Goal: Find specific page/section: Find specific page/section

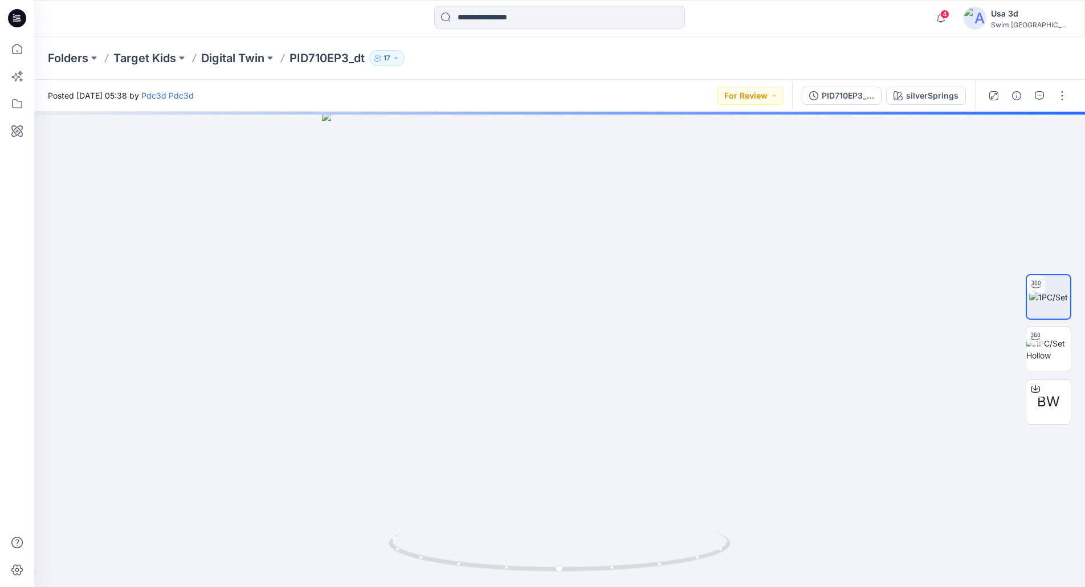
click at [16, 26] on icon at bounding box center [17, 18] width 18 height 18
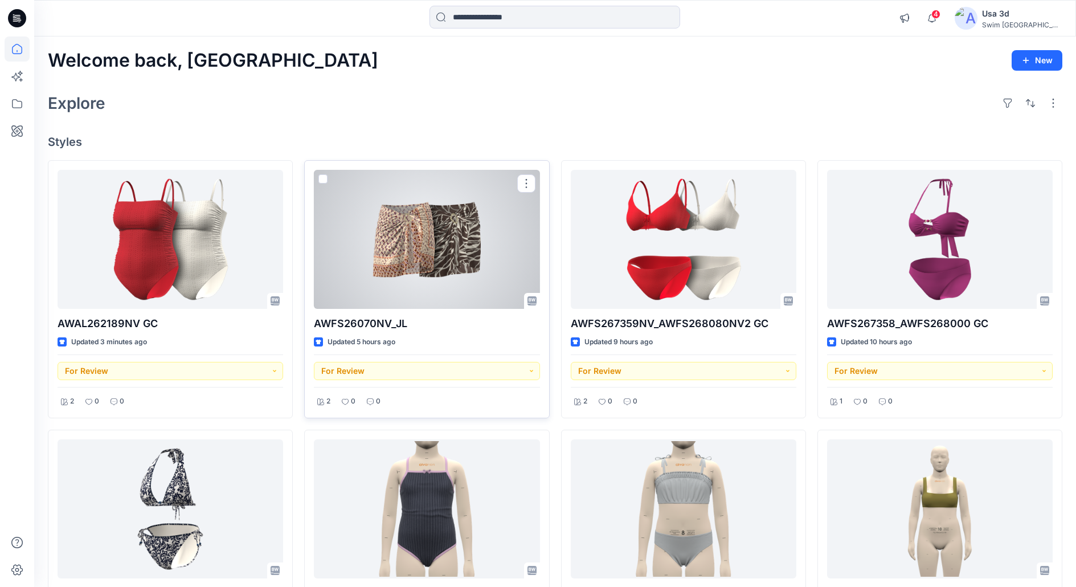
click at [431, 276] on div at bounding box center [427, 239] width 226 height 139
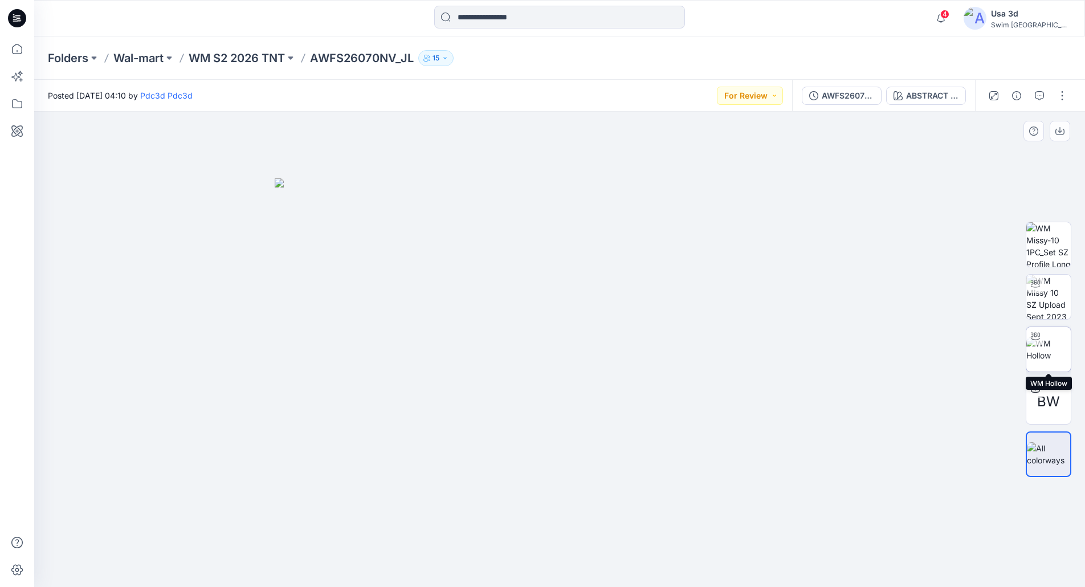
click at [1046, 342] on img at bounding box center [1048, 349] width 44 height 24
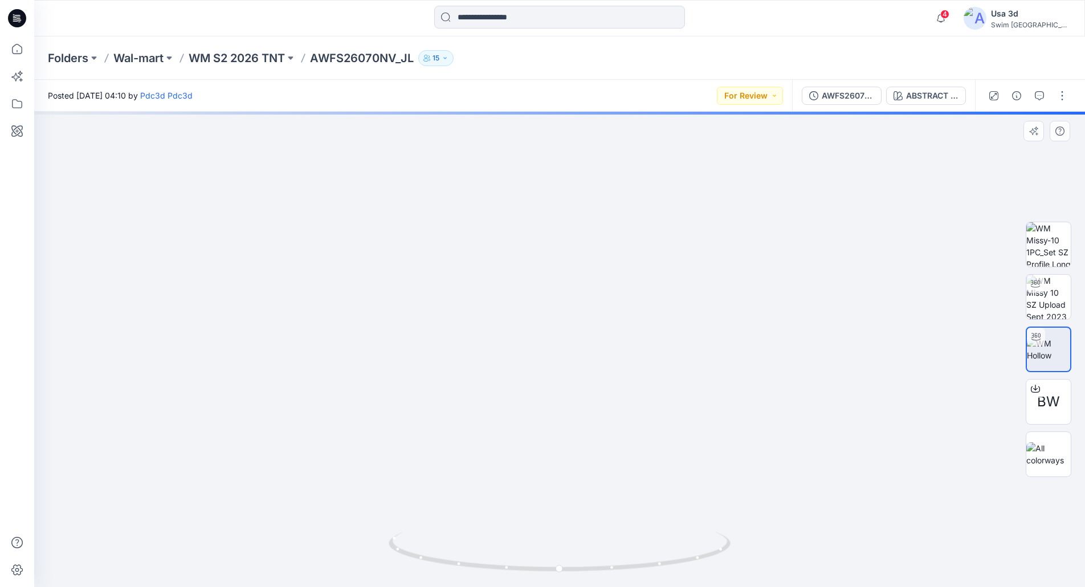
drag, startPoint x: 590, startPoint y: 230, endPoint x: 591, endPoint y: 288, distance: 57.6
click at [591, 288] on img at bounding box center [560, 219] width 1111 height 736
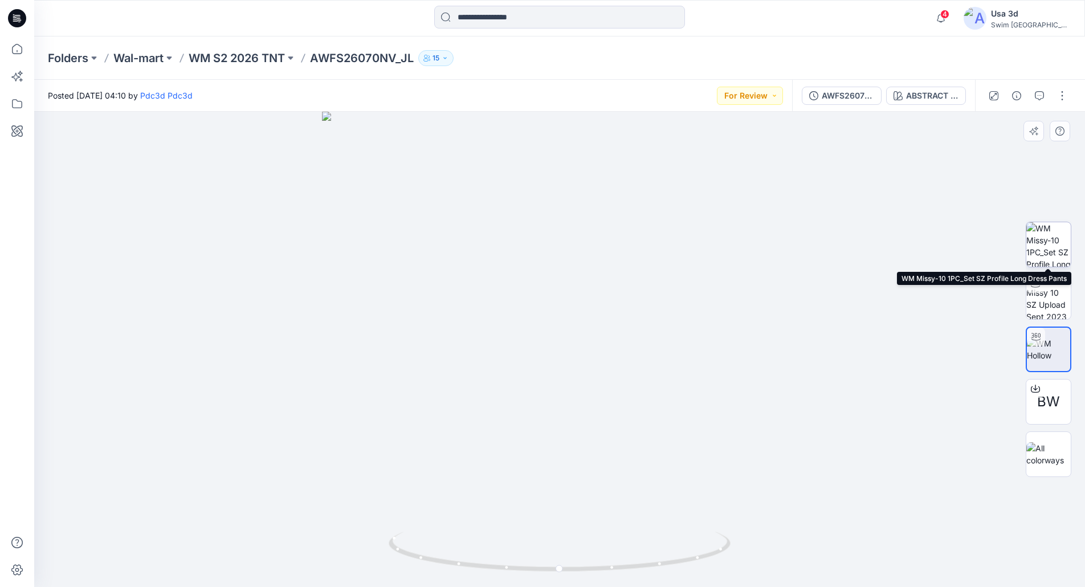
click at [1038, 241] on img at bounding box center [1048, 244] width 44 height 44
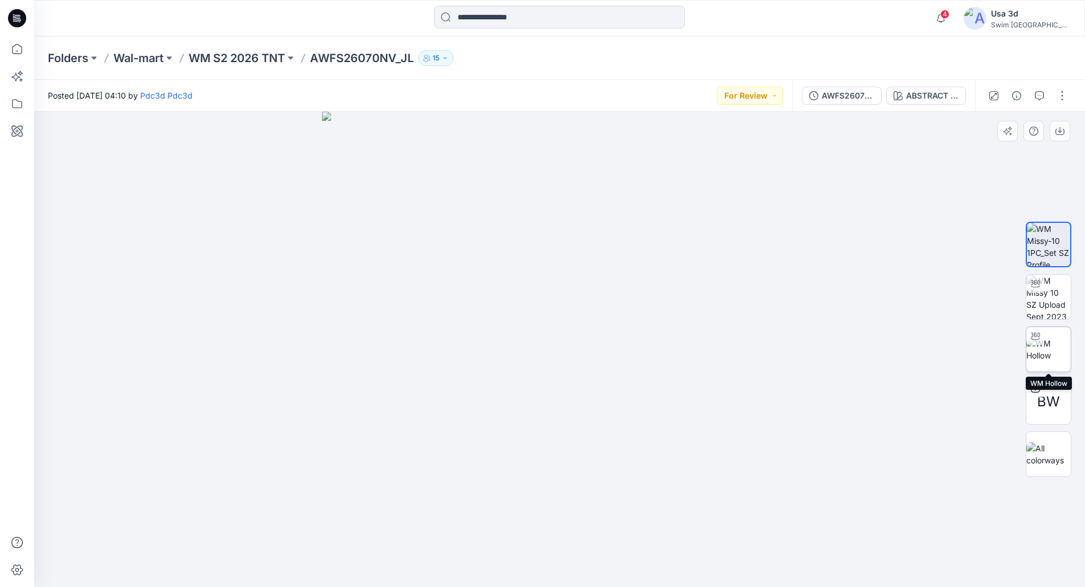
click at [1046, 347] on img at bounding box center [1048, 349] width 44 height 24
drag, startPoint x: 590, startPoint y: 221, endPoint x: 596, endPoint y: 259, distance: 38.6
click at [596, 259] on img at bounding box center [565, 209] width 1111 height 755
click at [256, 64] on p "WM S2 2026 TNT" at bounding box center [237, 58] width 96 height 16
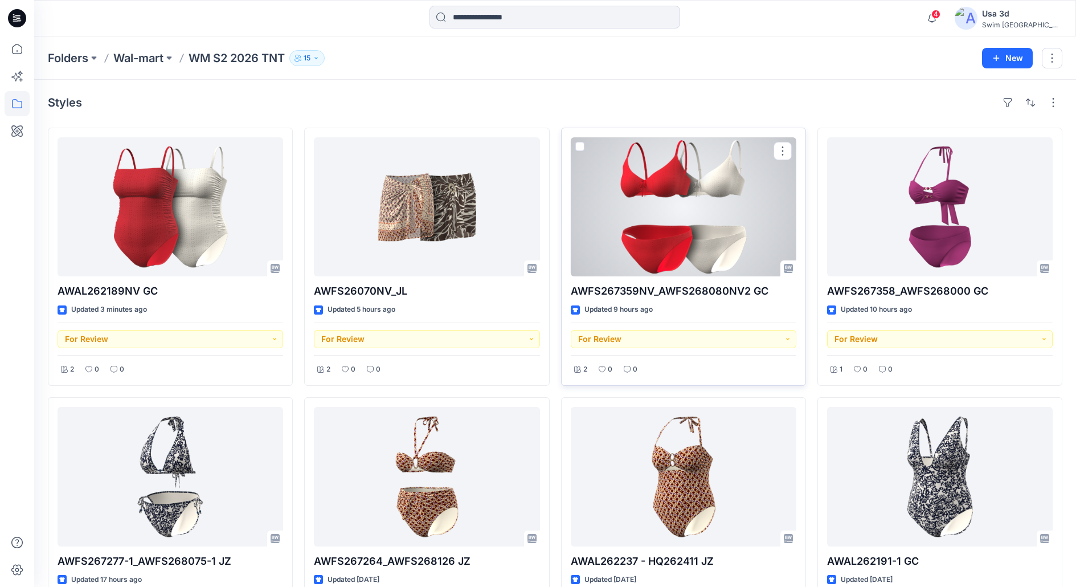
click at [704, 230] on div at bounding box center [684, 206] width 226 height 139
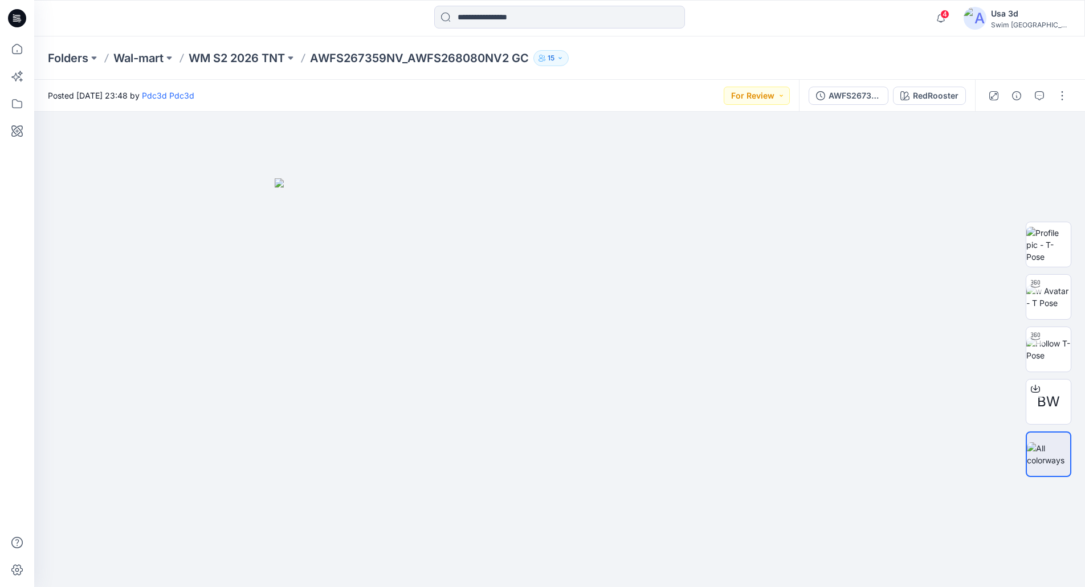
click at [336, 54] on p "AWFS267359NV_AWFS268080NV2 GC" at bounding box center [419, 58] width 219 height 16
click at [271, 53] on p "WM S2 2026 TNT" at bounding box center [237, 58] width 96 height 16
